Goal: Information Seeking & Learning: Learn about a topic

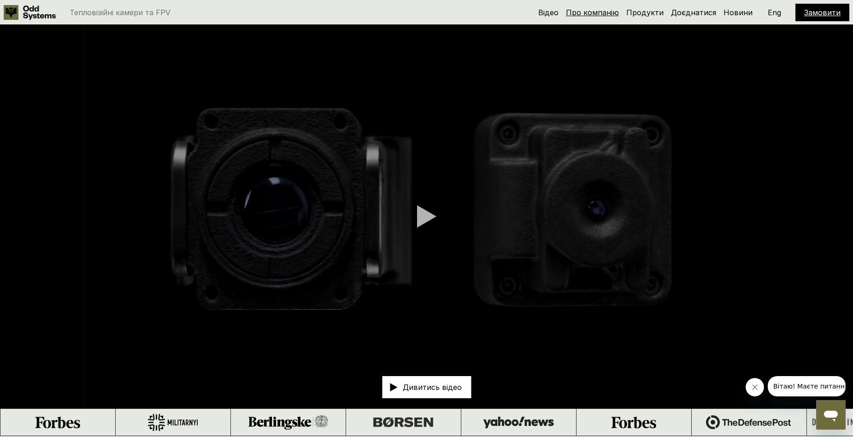
click at [430, 11] on link "Про компанію" at bounding box center [592, 12] width 53 height 9
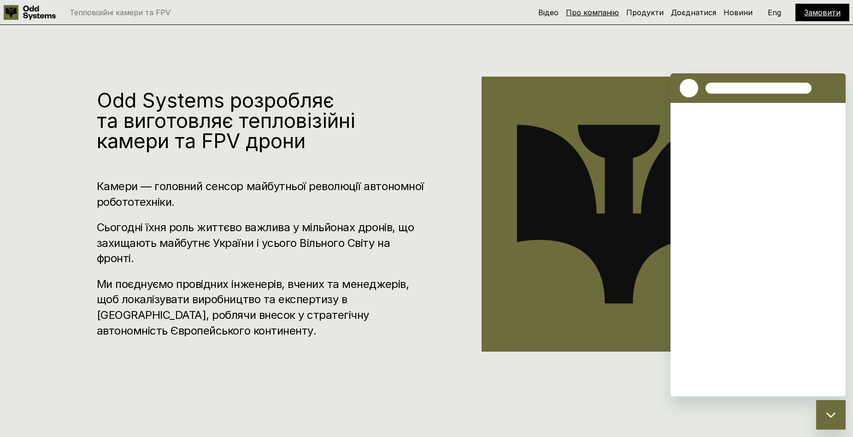
scroll to position [436, 0]
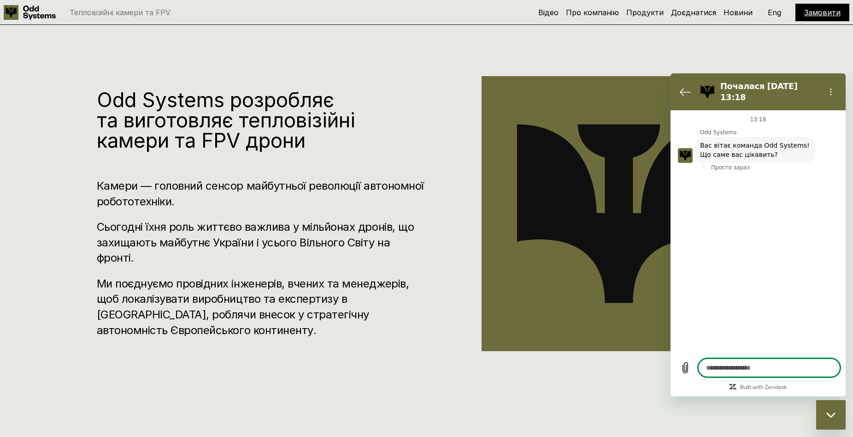
type textarea "*"
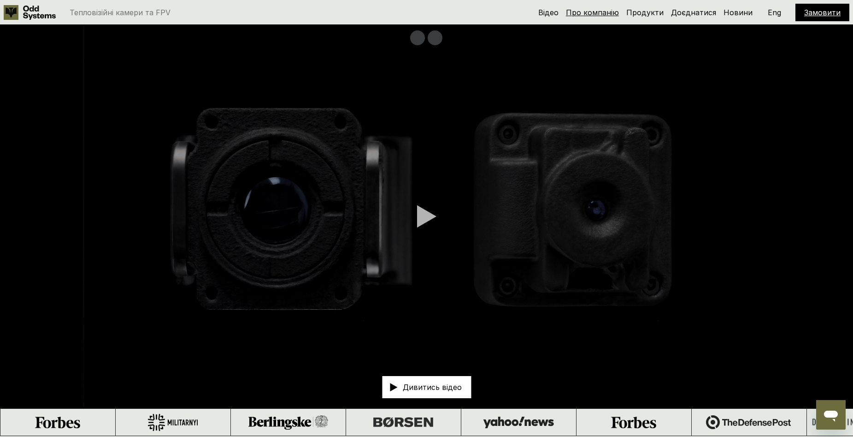
click at [596, 13] on link "Про компанію" at bounding box center [592, 12] width 53 height 9
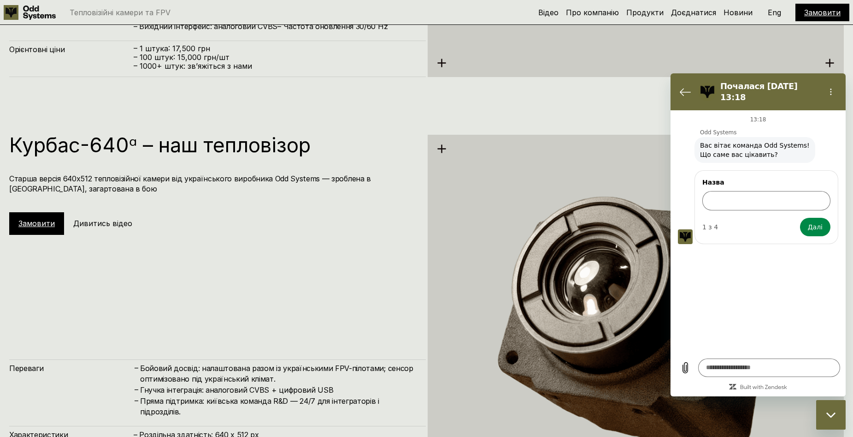
scroll to position [2187, 0]
